Goal: Task Accomplishment & Management: Manage account settings

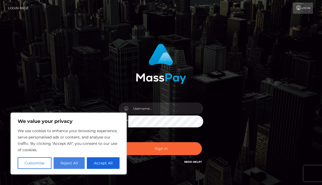
click at [70, 164] on button "Reject All" at bounding box center [69, 163] width 31 height 12
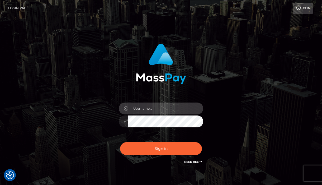
click at [155, 111] on input "text" at bounding box center [165, 108] width 75 height 12
type input "[EMAIL_ADDRESS][DOMAIN_NAME]"
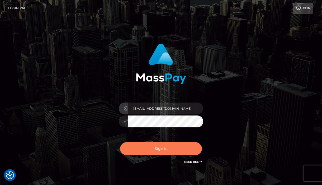
click at [161, 152] on button "Sign in" at bounding box center [161, 148] width 82 height 13
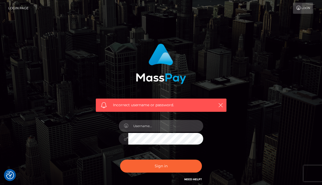
click at [153, 128] on input "text" at bounding box center [165, 126] width 75 height 12
type input "[EMAIL_ADDRESS][DOMAIN_NAME]"
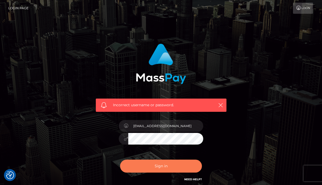
click at [174, 172] on button "Sign in" at bounding box center [161, 165] width 82 height 13
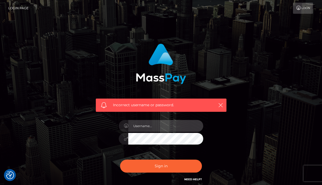
click at [163, 125] on input "text" at bounding box center [165, 126] width 75 height 12
type input "[EMAIL_ADDRESS][DOMAIN_NAME]"
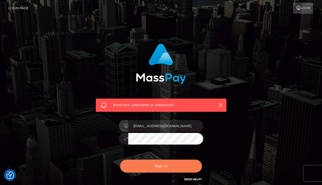
click at [161, 171] on button "Sign in" at bounding box center [161, 165] width 82 height 13
click at [165, 172] on button "Sign in" at bounding box center [161, 165] width 82 height 13
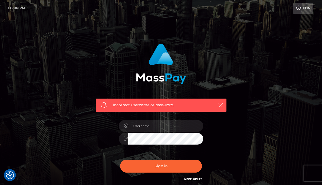
click at [307, 12] on link "Login" at bounding box center [303, 8] width 20 height 11
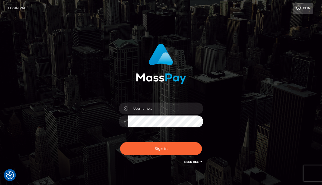
click at [159, 78] on img at bounding box center [161, 64] width 50 height 40
click at [17, 9] on link "Login Page" at bounding box center [18, 8] width 20 height 11
